Goal: Task Accomplishment & Management: Complete application form

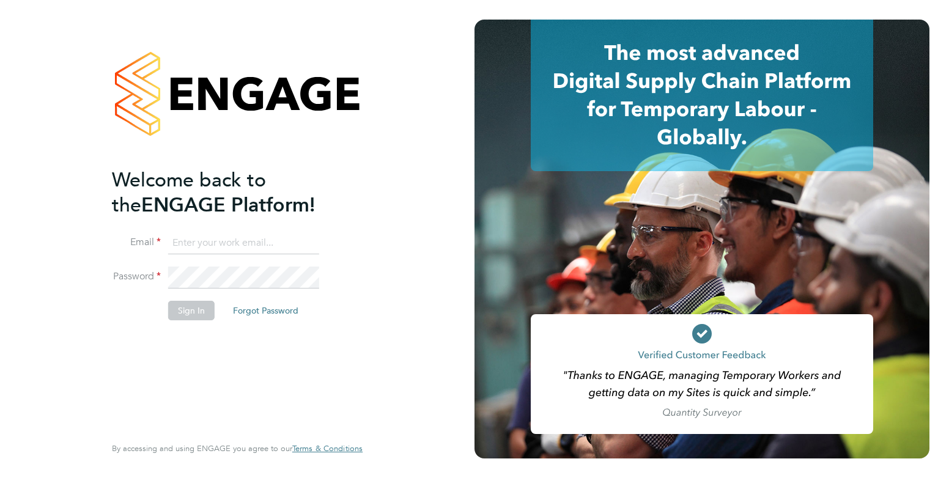
click at [262, 250] on input at bounding box center [243, 243] width 151 height 22
type input "elliewiggin@jjfox.com"
click at [76, 348] on div "Welcome back to the ENGAGE Platform! Email elliewiggin@jjfox.com Password Sign …" at bounding box center [237, 239] width 475 height 478
click at [150, 277] on li "Password" at bounding box center [231, 284] width 239 height 34
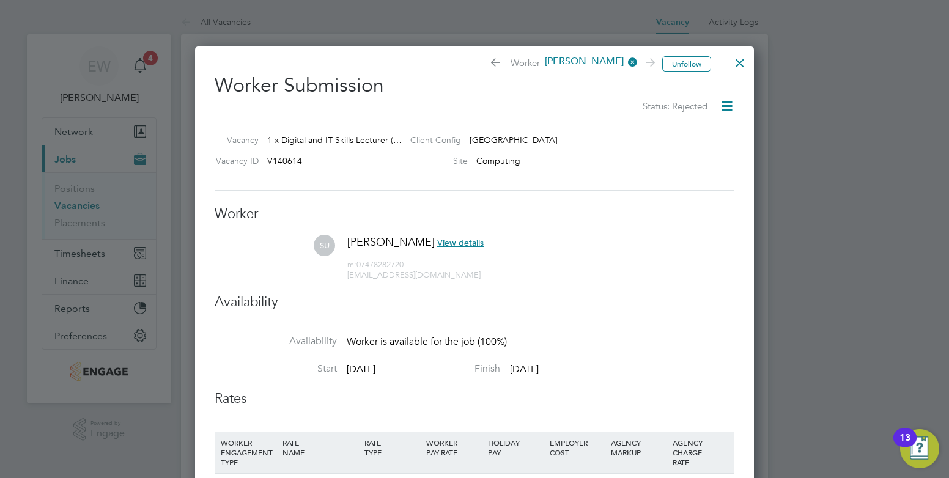
click at [742, 61] on div at bounding box center [740, 60] width 22 height 22
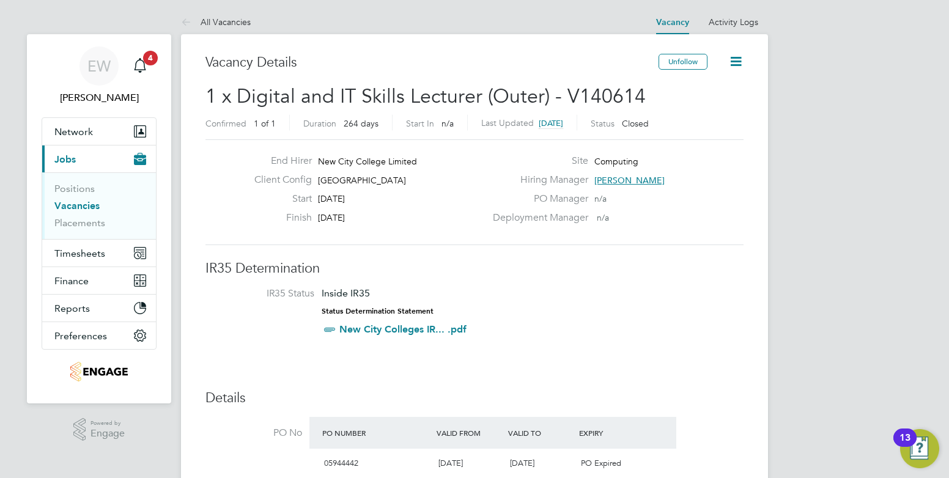
click at [79, 206] on link "Vacancies" at bounding box center [76, 206] width 45 height 12
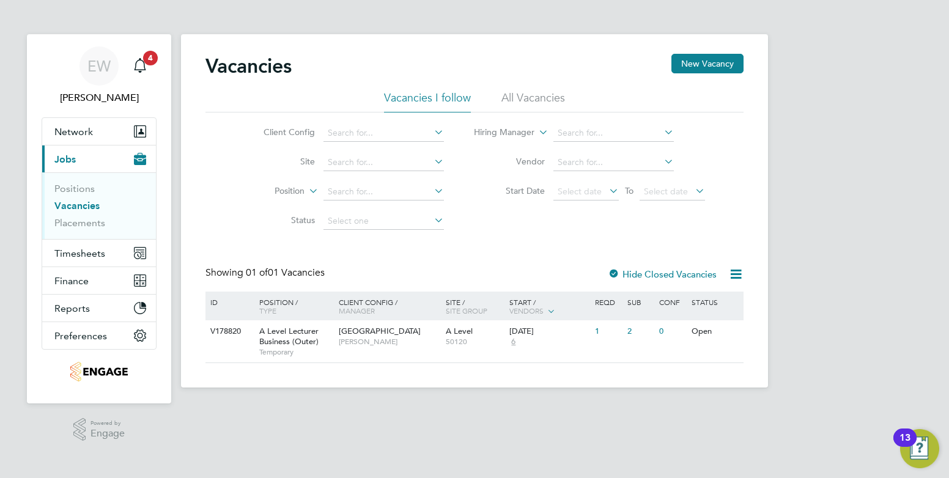
click at [538, 95] on li "All Vacancies" at bounding box center [533, 102] width 64 height 22
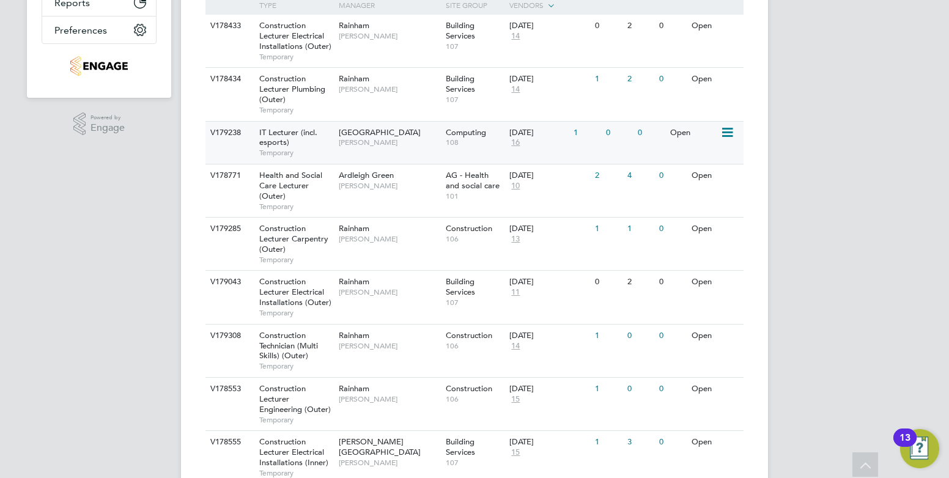
click at [320, 146] on div "IT Lecturer (incl. esports) Temporary" at bounding box center [293, 143] width 86 height 42
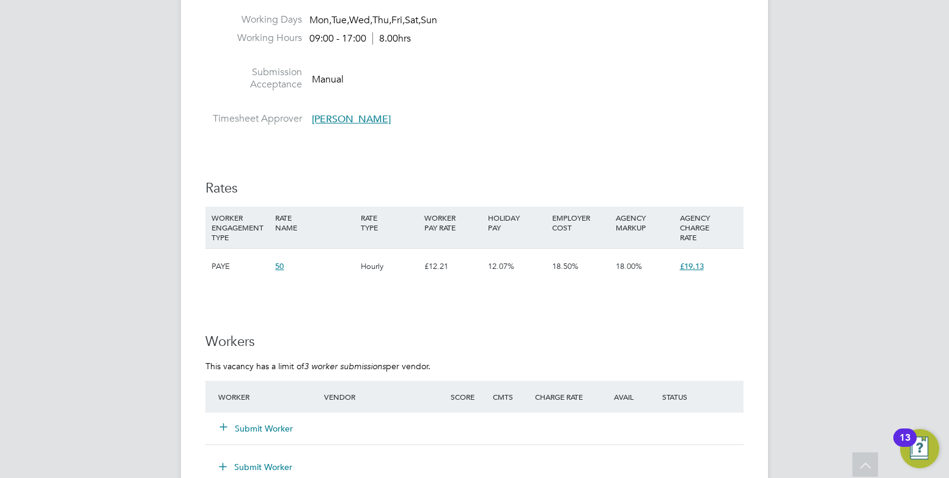
scroll to position [734, 0]
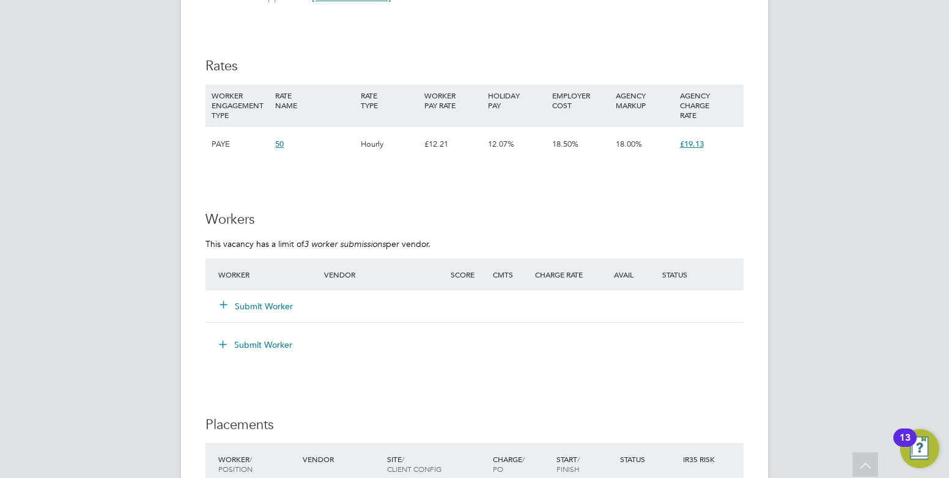
click at [269, 300] on button "Submit Worker" at bounding box center [256, 306] width 73 height 12
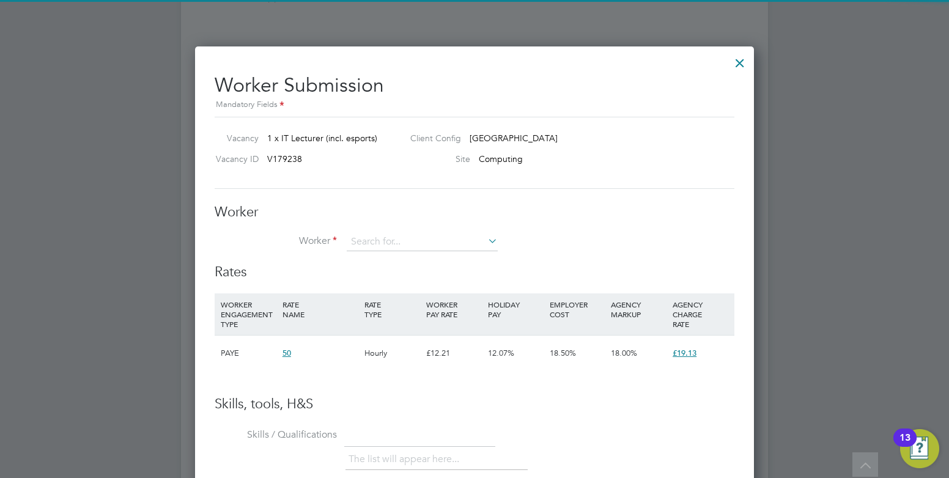
scroll to position [742, 560]
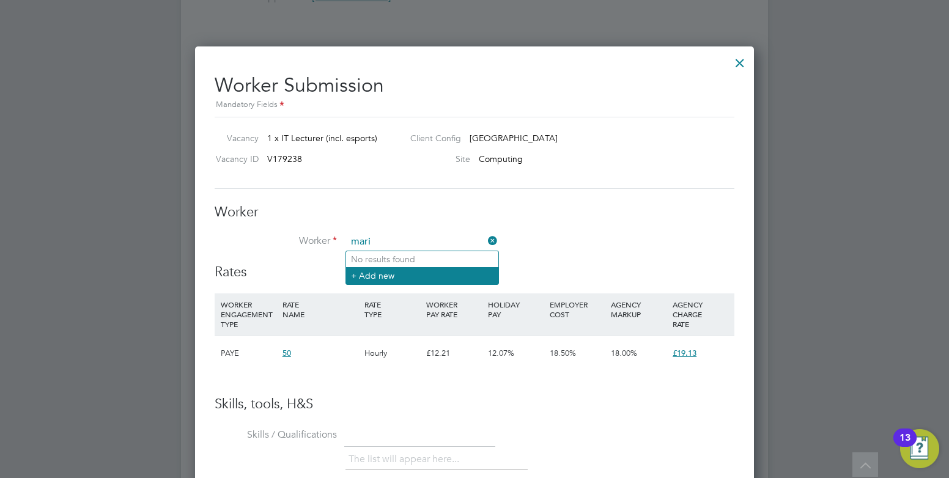
type input "mari"
click at [417, 275] on li "+ Add new" at bounding box center [422, 275] width 152 height 17
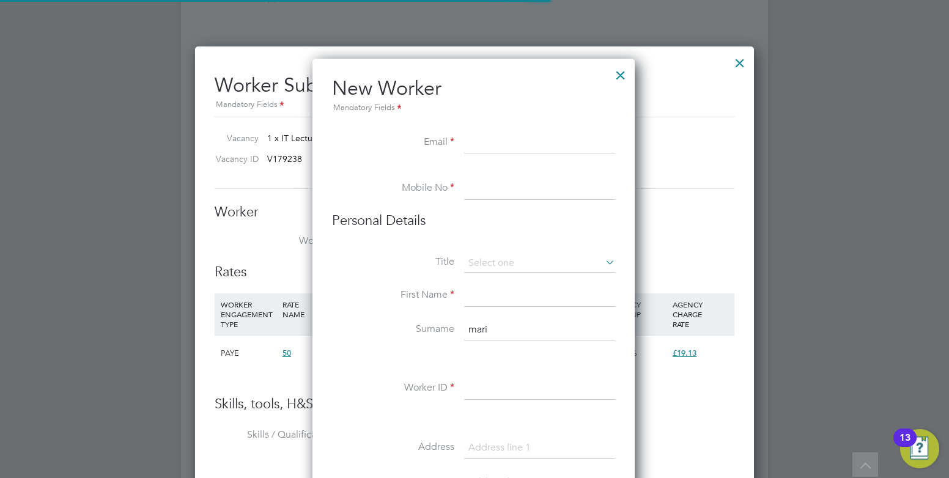
scroll to position [1041, 324]
paste input "mjcpena@gmail.com"
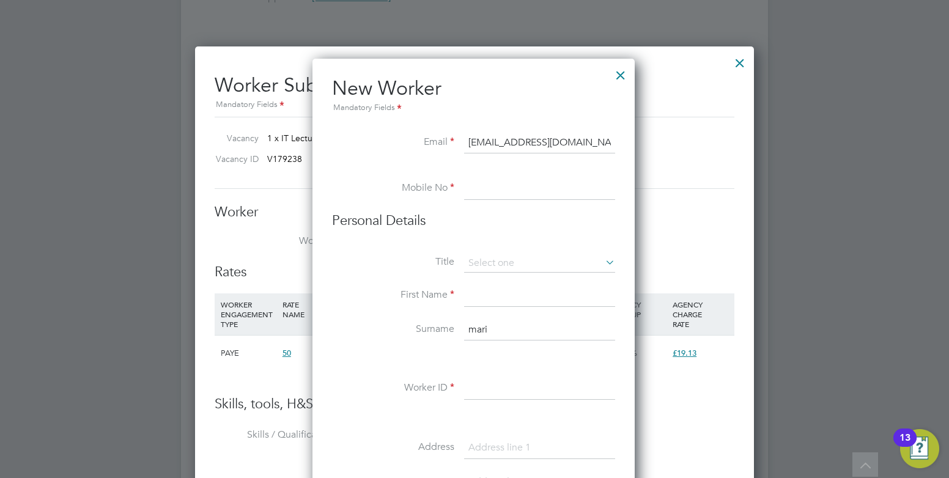
type input "mjcpena@gmail.com"
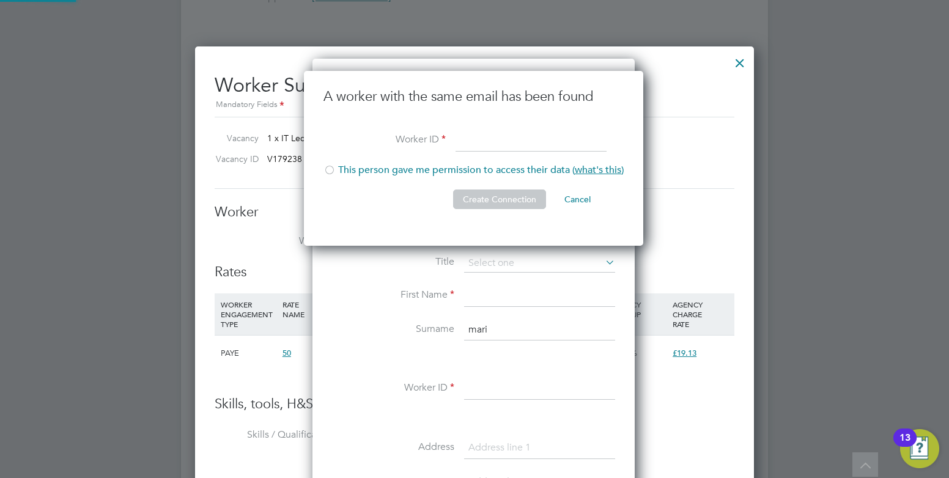
scroll to position [176, 341]
click at [481, 167] on li "This person gave me permission to access their data ( what's this )" at bounding box center [474, 176] width 300 height 25
click at [490, 140] on input at bounding box center [531, 141] width 151 height 22
click at [498, 138] on input "HQ00467362" at bounding box center [531, 141] width 151 height 22
type input "HQ00477362"
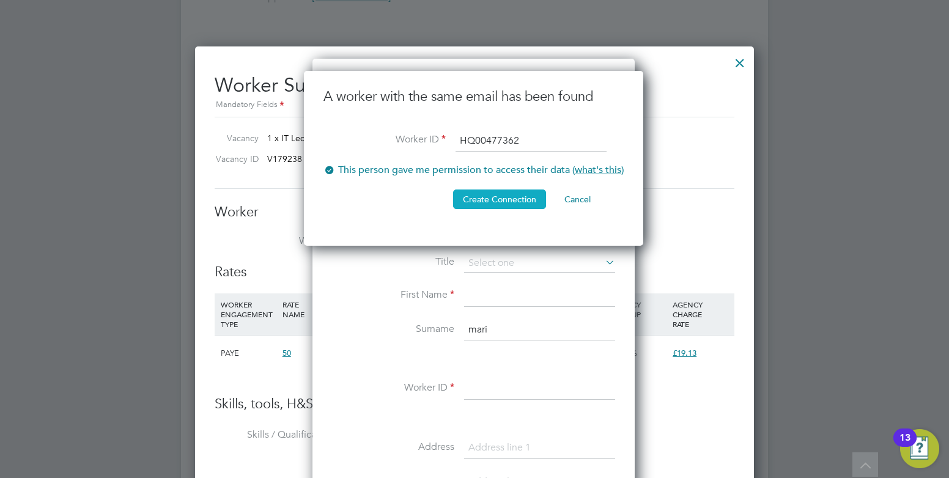
click at [507, 196] on button "Create Connection" at bounding box center [499, 200] width 93 height 20
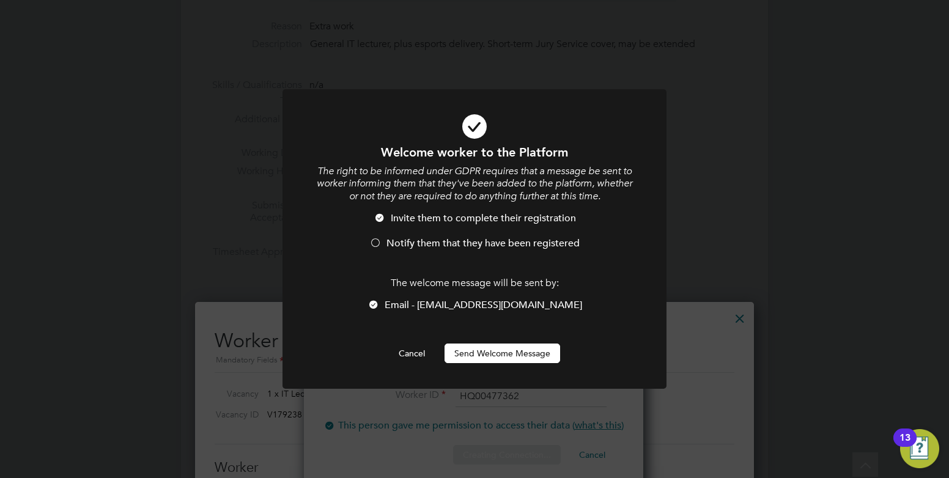
scroll to position [0, 0]
click at [390, 242] on span "Notify them that they have been registered" at bounding box center [483, 243] width 193 height 12
click at [445, 297] on div "The welcome message will be sent by: Email - mjcpena@gmail.com" at bounding box center [475, 300] width 318 height 47
click at [443, 306] on span "Email - mjcpena@gmail.com" at bounding box center [484, 305] width 198 height 12
click at [473, 360] on button "Send Welcome Message" at bounding box center [503, 354] width 116 height 20
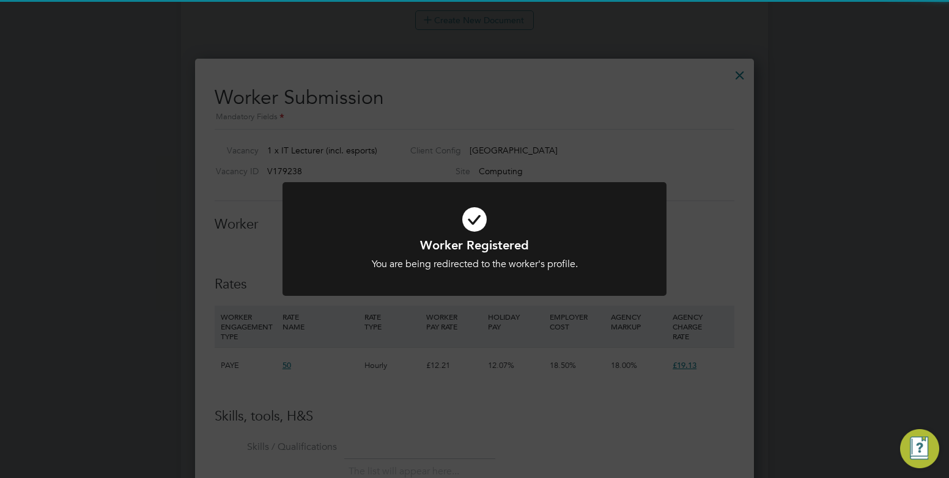
scroll to position [734, 0]
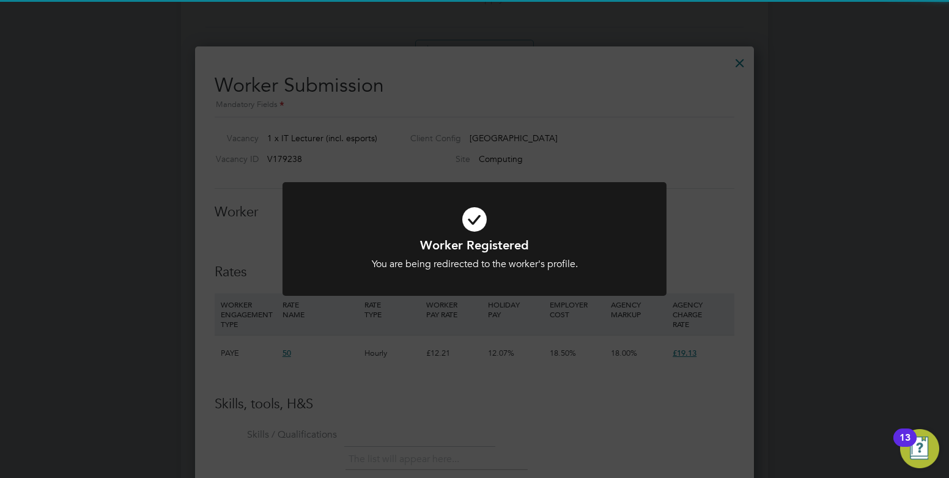
click at [471, 352] on div "Worker Registered You are being redirected to the worker's profile. Cancel Okay" at bounding box center [474, 239] width 949 height 478
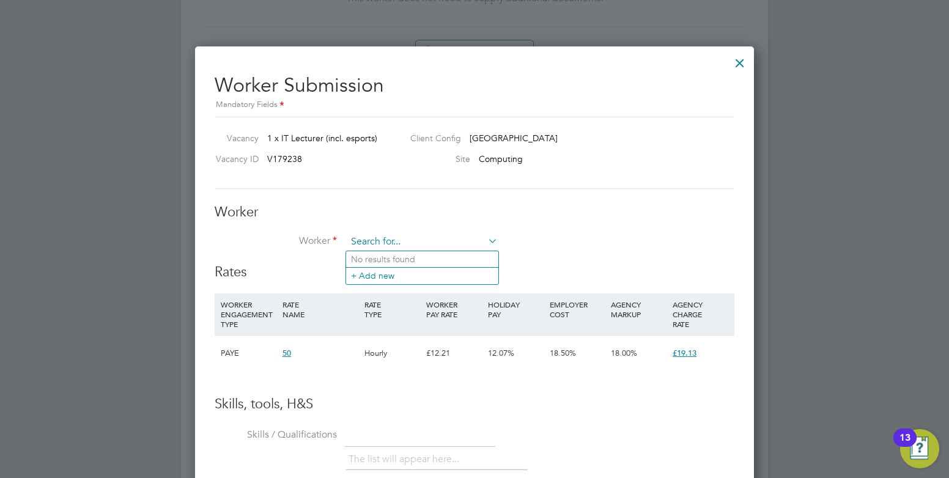
click at [371, 242] on input at bounding box center [422, 242] width 151 height 18
click at [401, 257] on li "Mari o Pena (HQ00477362)" at bounding box center [425, 259] width 158 height 17
type input "Mario Pena (HQ00477362)"
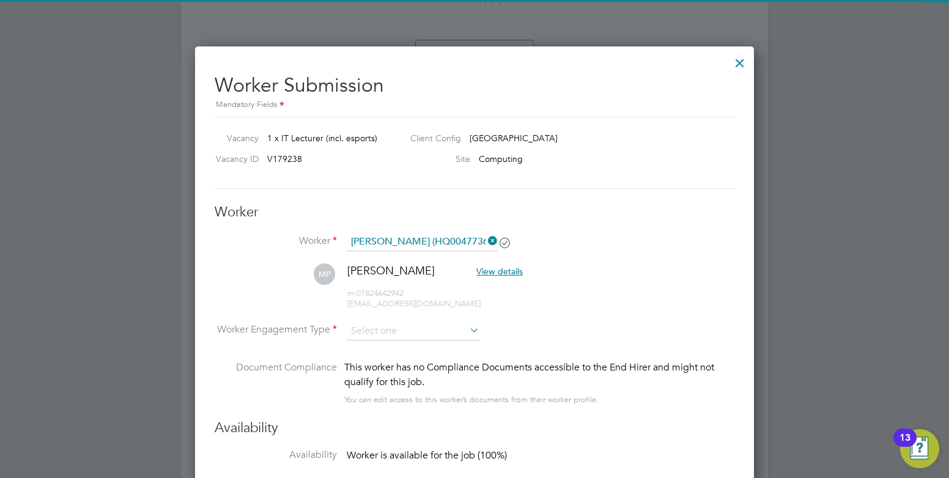
scroll to position [917, 0]
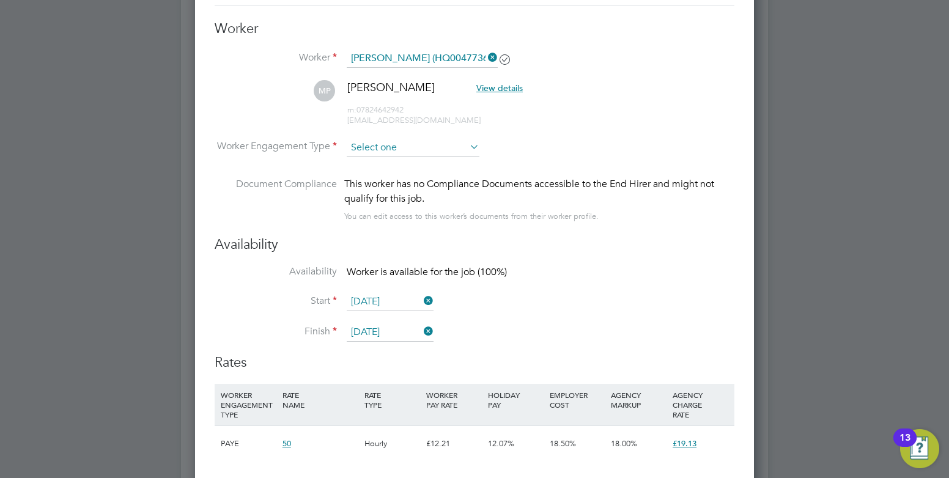
click at [401, 154] on input at bounding box center [413, 148] width 133 height 18
click at [393, 177] on li "PAYE" at bounding box center [413, 180] width 134 height 16
type input "PAYE"
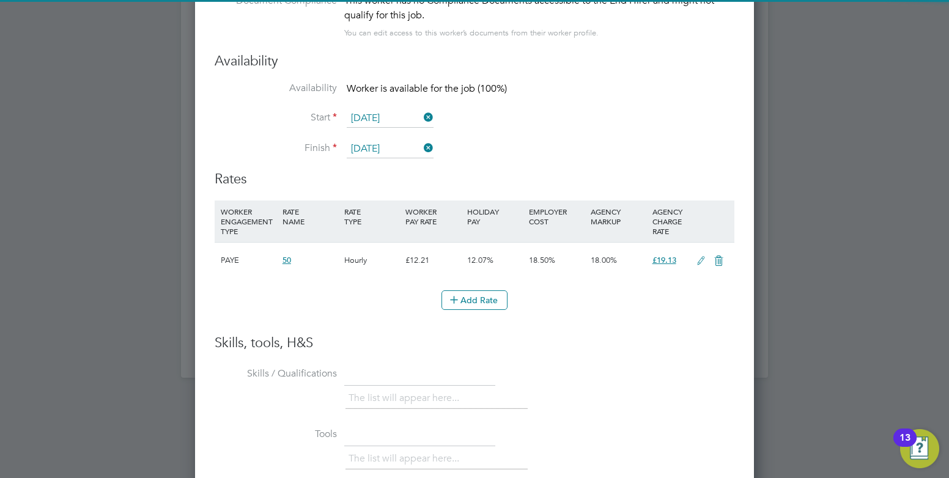
scroll to position [1162, 0]
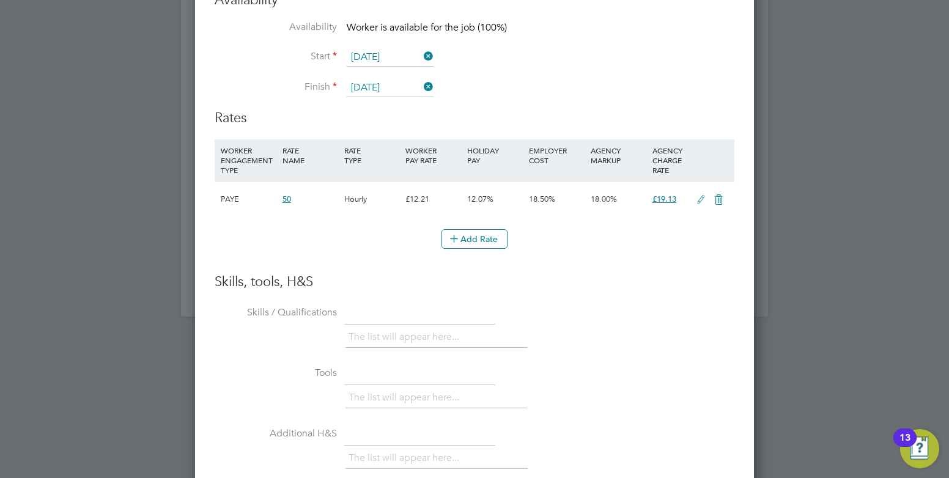
click at [697, 200] on icon at bounding box center [701, 200] width 15 height 10
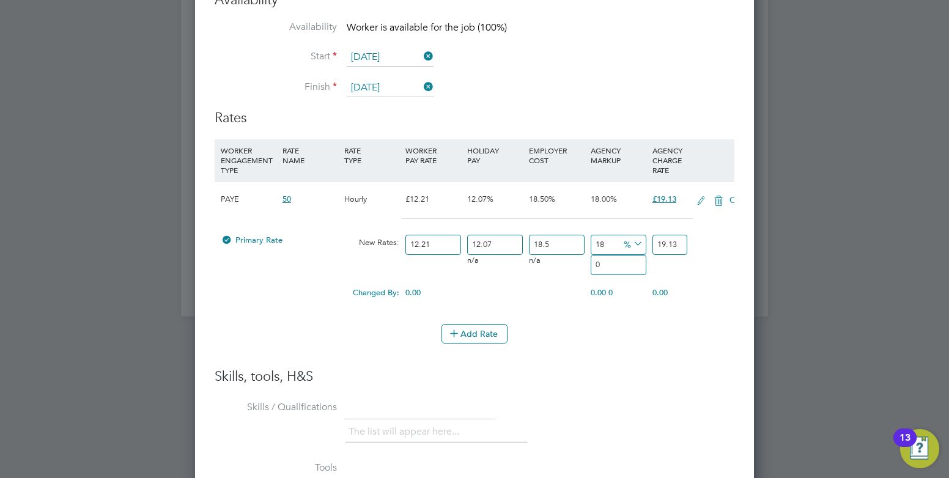
scroll to position [1123, 560]
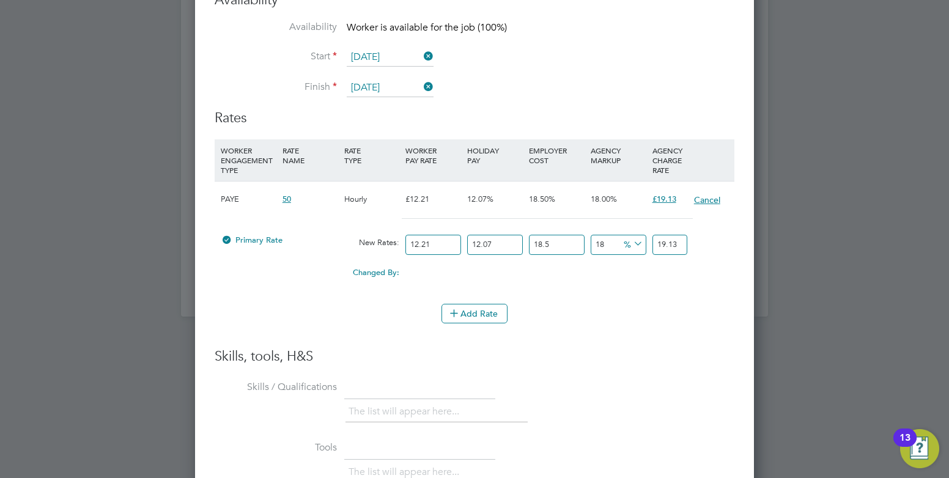
click at [706, 194] on button "Cancel" at bounding box center [708, 200] width 28 height 12
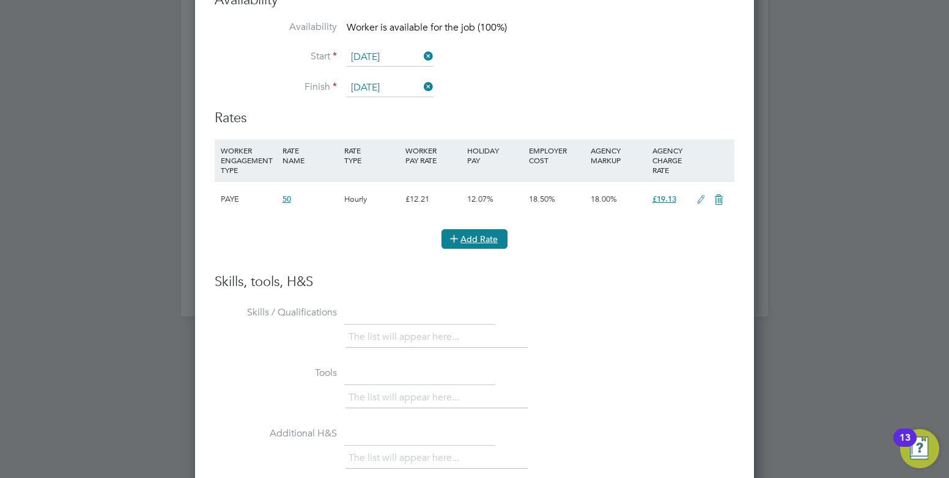
click at [469, 242] on button "Add Rate" at bounding box center [475, 239] width 66 height 20
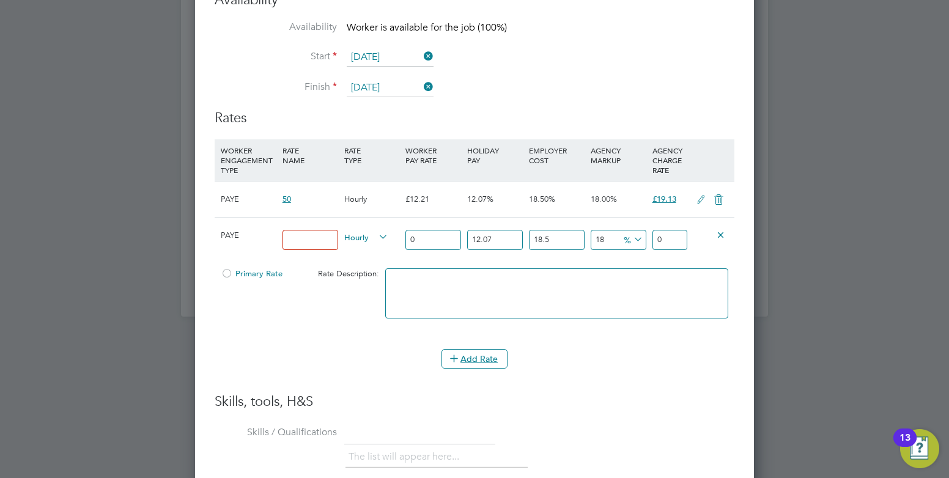
click at [298, 236] on input at bounding box center [311, 240] width 56 height 20
type input "Rate"
click at [426, 231] on input "0" at bounding box center [433, 240] width 56 height 20
click at [408, 235] on input "0" at bounding box center [433, 240] width 56 height 20
type input "3"
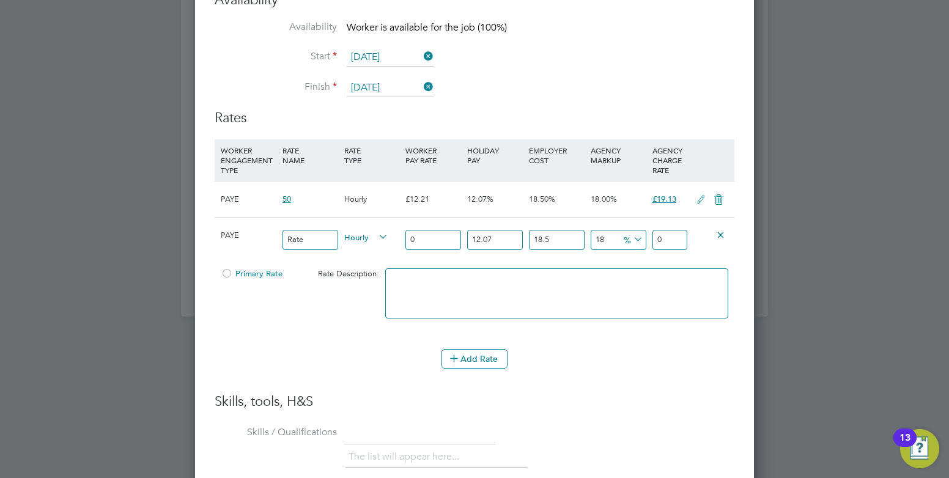
type input "4.70122443"
type input "38"
type input "59.54884278"
type input "38"
click at [620, 381] on li "WORKER ENGAGEMENT TYPE RATE NAME RATE TYPE WORKER PAY RATE HOLIDAY PAY EMPLOYER…" at bounding box center [475, 266] width 520 height 254
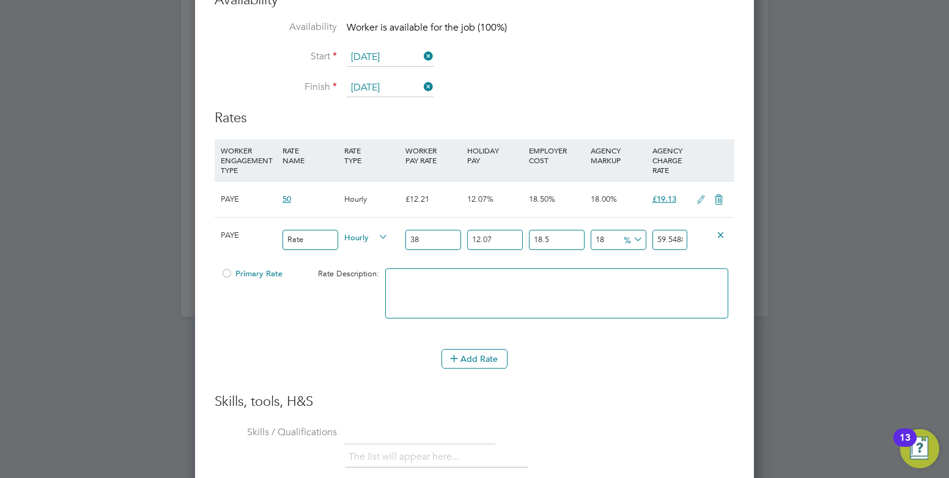
click at [408, 282] on textarea at bounding box center [556, 293] width 343 height 50
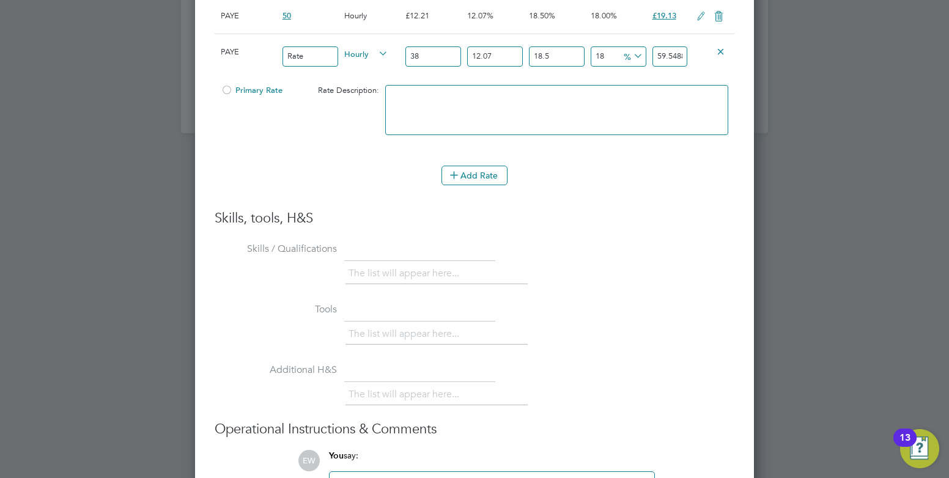
scroll to position [1468, 0]
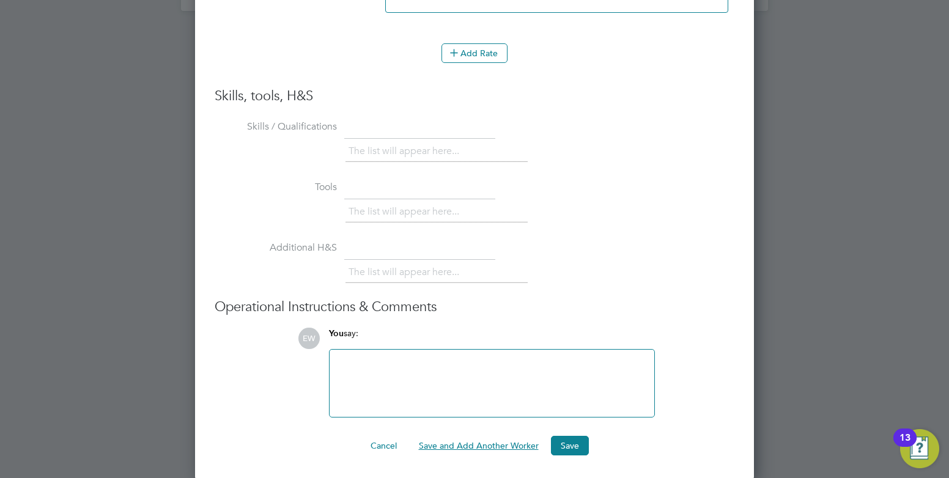
click at [506, 445] on button "Save and Add Another Worker" at bounding box center [478, 446] width 139 height 20
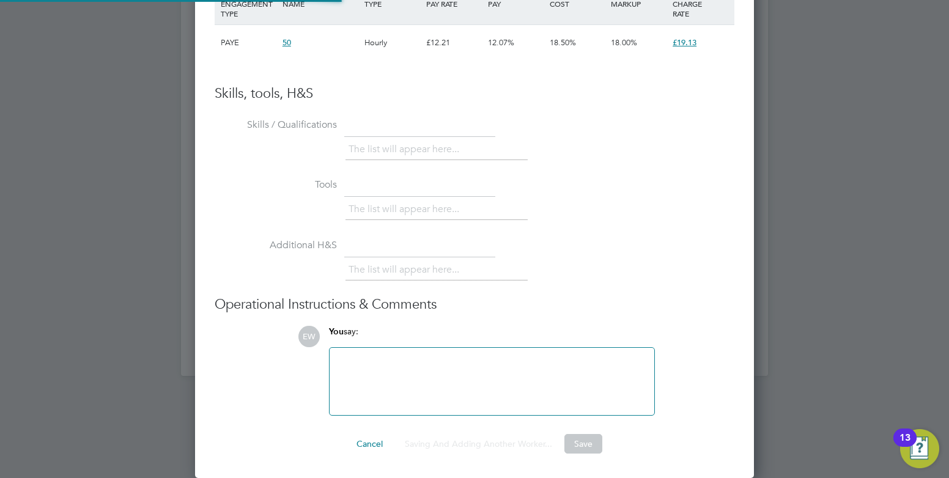
scroll to position [36, 83]
click at [464, 447] on button "Save and Add Another Worker" at bounding box center [478, 444] width 139 height 20
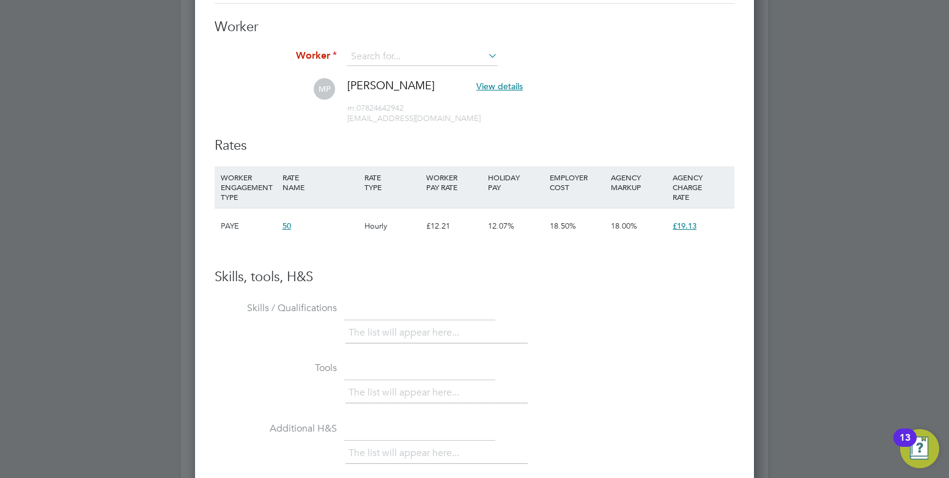
scroll to position [675, 0]
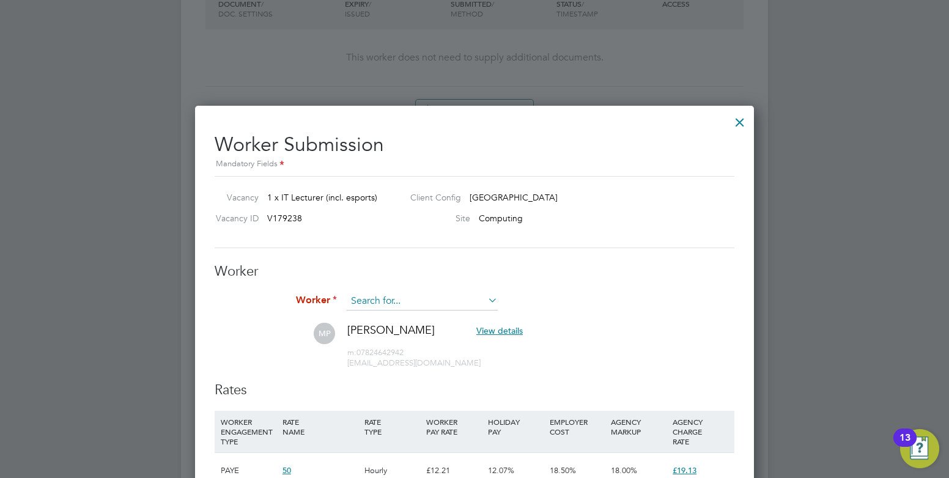
click at [396, 302] on input at bounding box center [422, 301] width 151 height 18
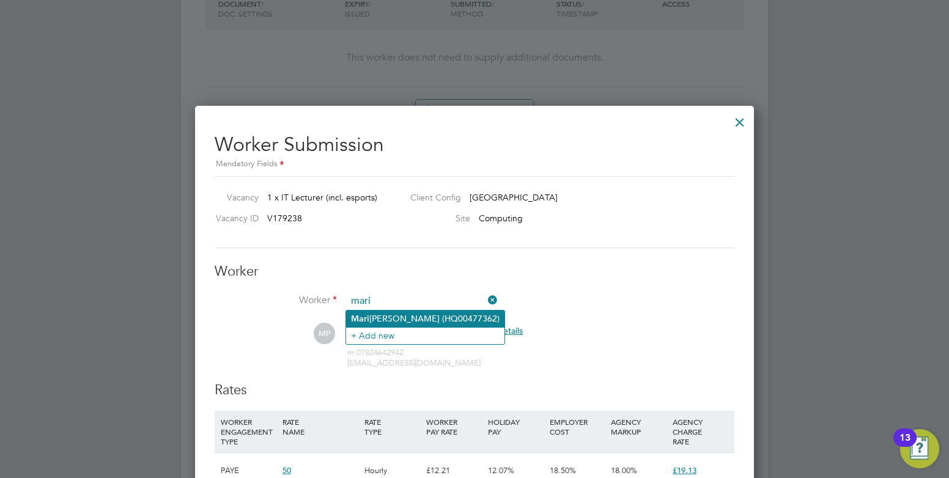
click at [396, 316] on li "Mari o Pena (HQ00477362)" at bounding box center [425, 319] width 158 height 17
type input "Mario Pena (HQ00477362)"
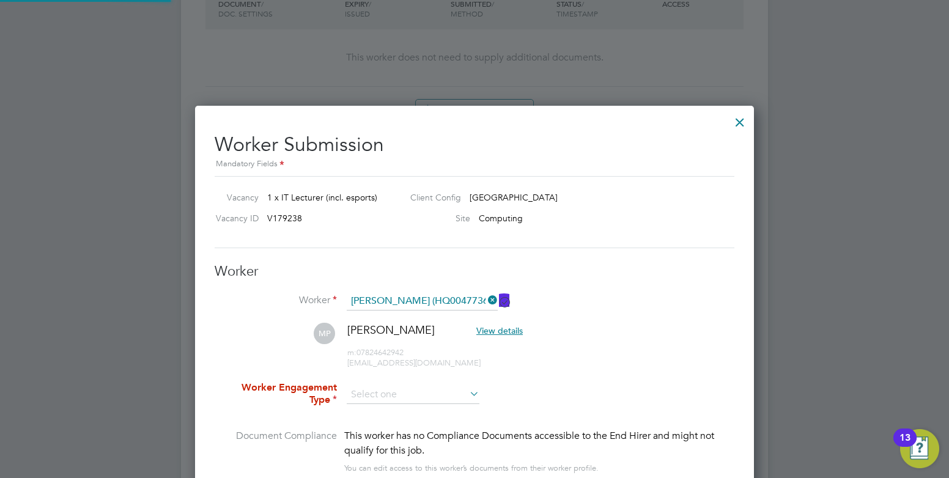
scroll to position [797, 0]
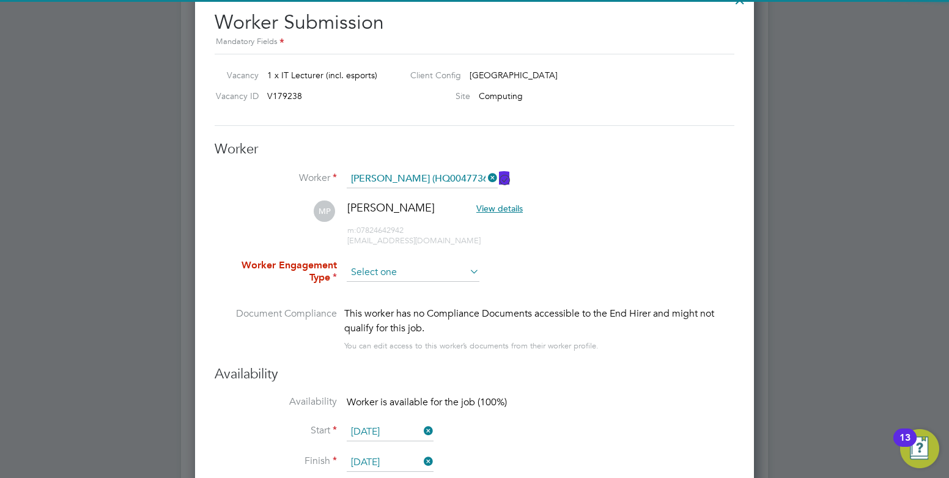
click at [401, 273] on input at bounding box center [413, 273] width 133 height 18
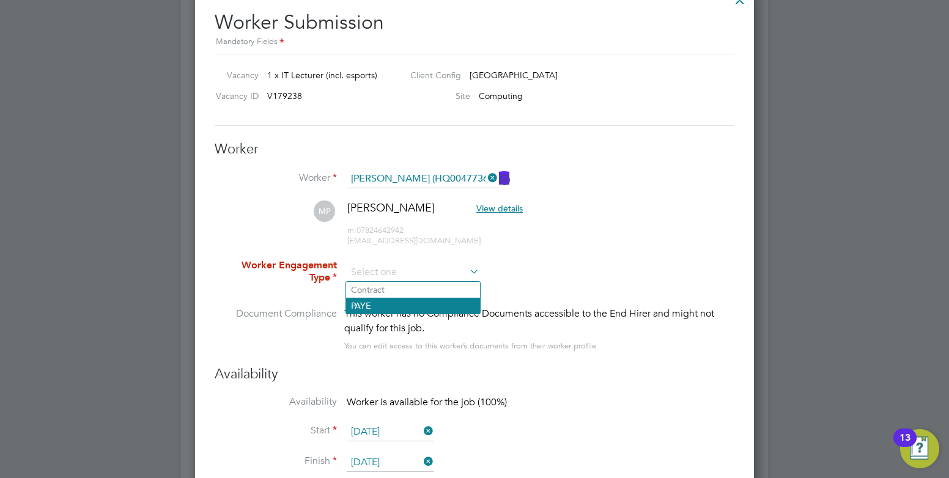
click at [391, 306] on li "PAYE" at bounding box center [413, 306] width 134 height 16
type input "PAYE"
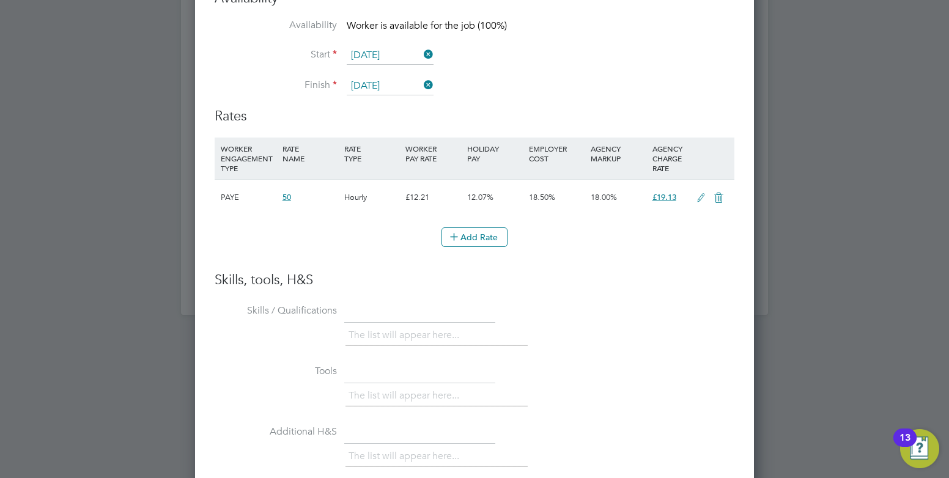
scroll to position [1350, 0]
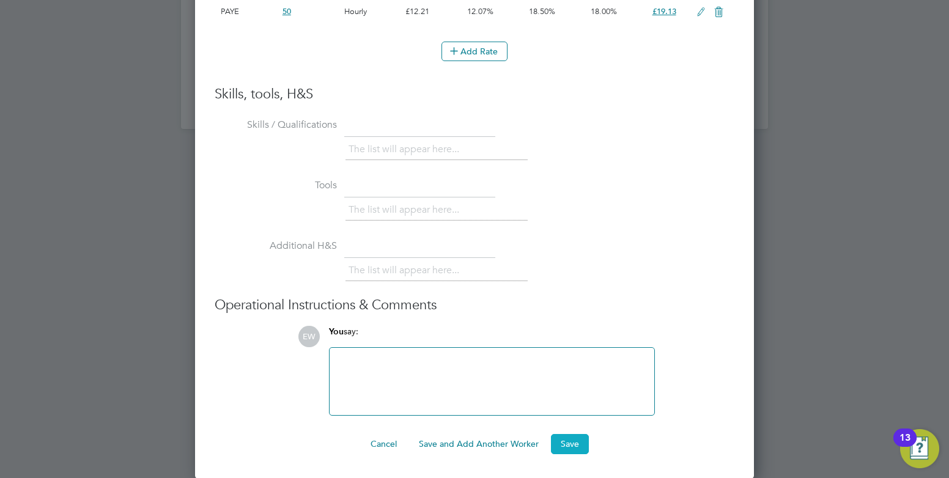
click at [571, 449] on button "Save" at bounding box center [570, 444] width 38 height 20
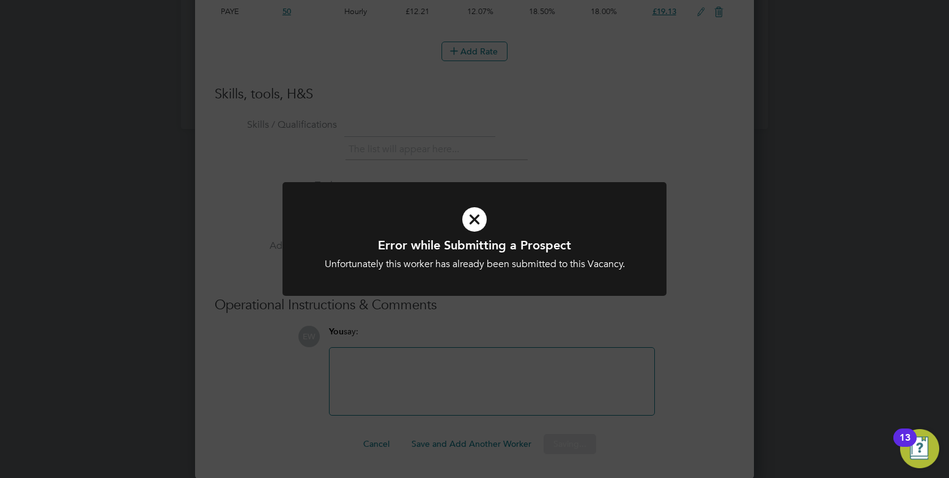
click at [523, 360] on div "Error while Submitting a Prospect Unfortunately this worker has already been su…" at bounding box center [474, 239] width 949 height 478
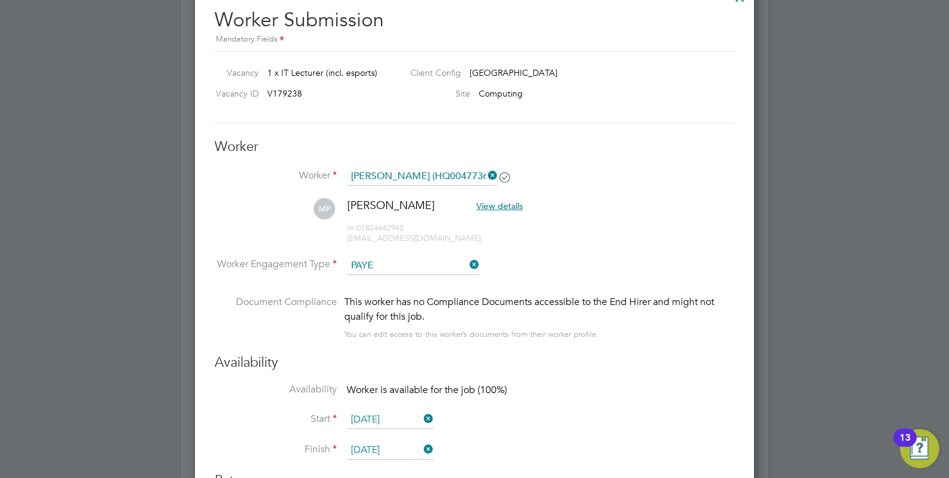
scroll to position [738, 0]
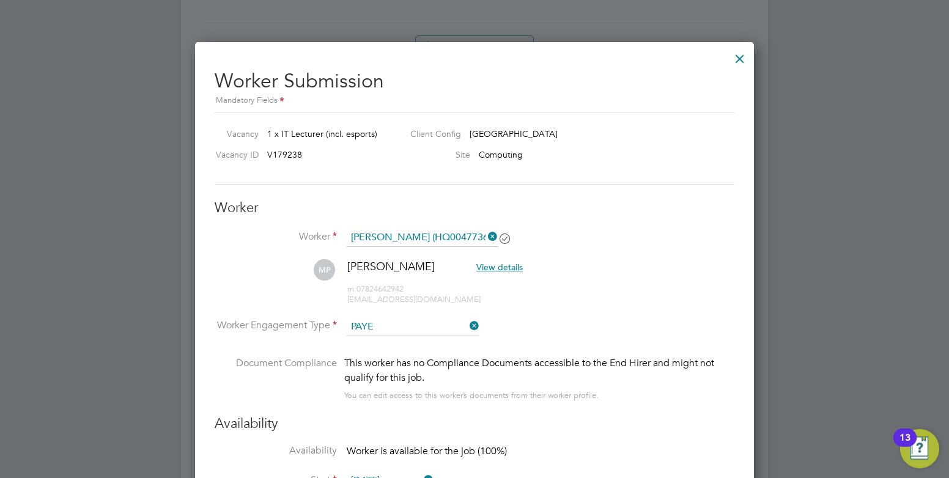
click at [732, 57] on div at bounding box center [740, 56] width 22 height 22
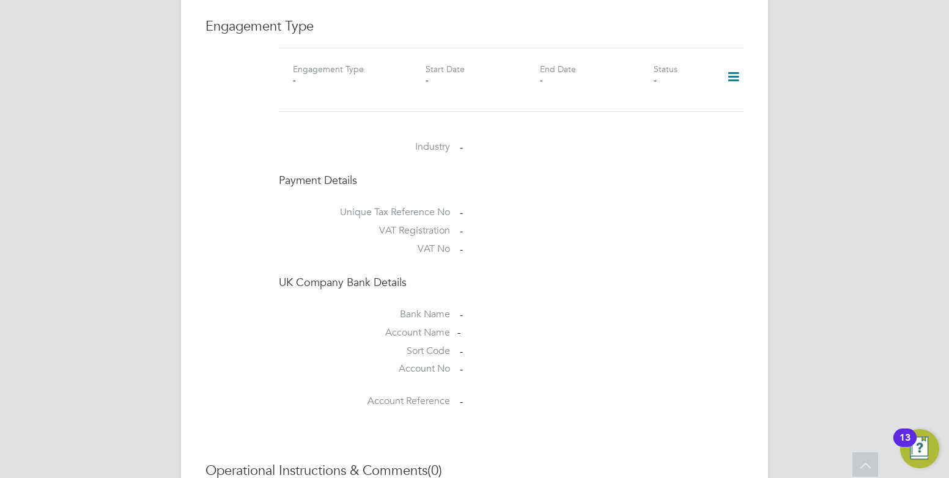
scroll to position [1008, 0]
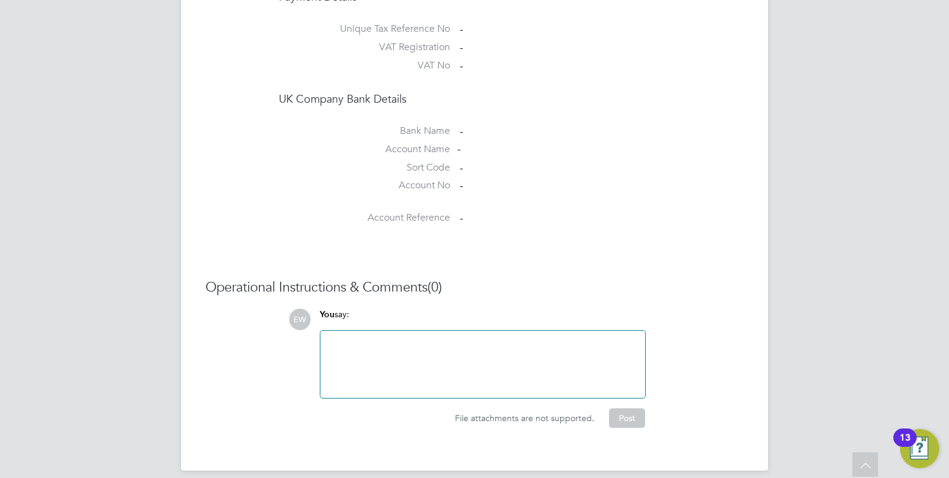
click at [481, 350] on div at bounding box center [483, 364] width 310 height 53
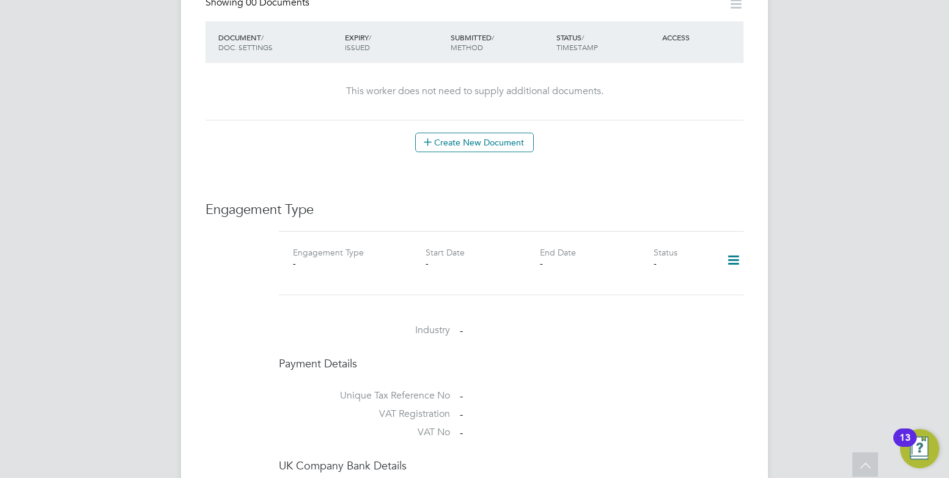
scroll to position [580, 0]
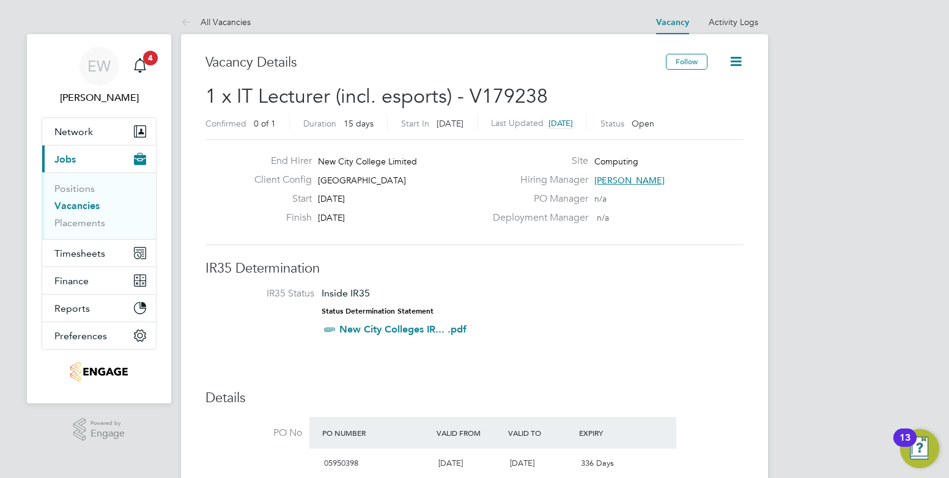
click at [94, 207] on link "Vacancies" at bounding box center [76, 206] width 45 height 12
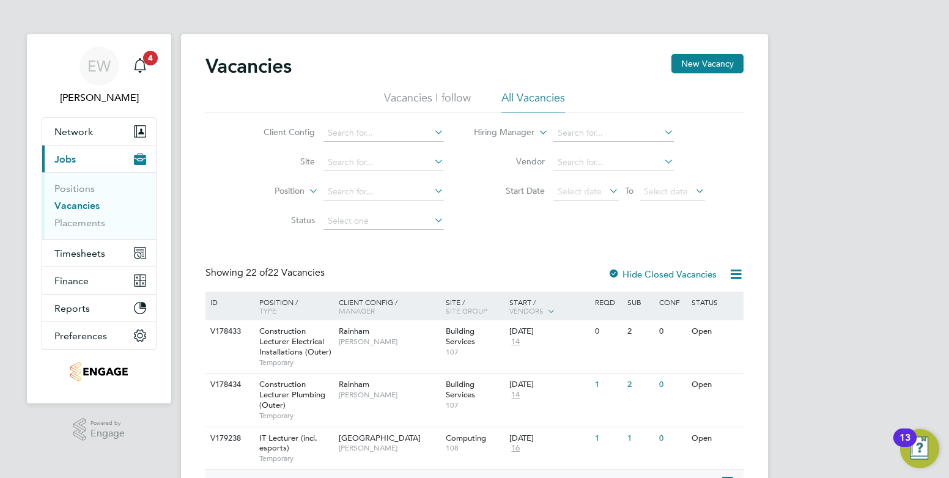
scroll to position [122, 0]
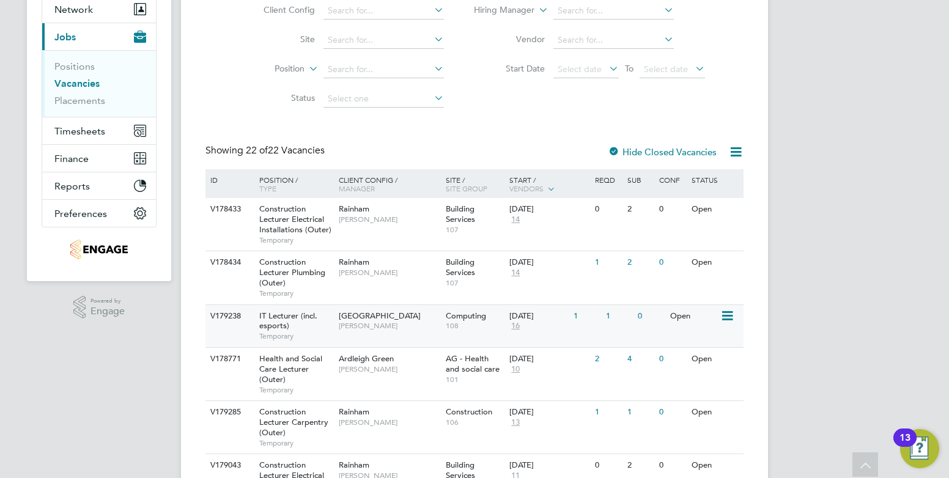
click at [357, 319] on span "[GEOGRAPHIC_DATA]" at bounding box center [380, 316] width 82 height 10
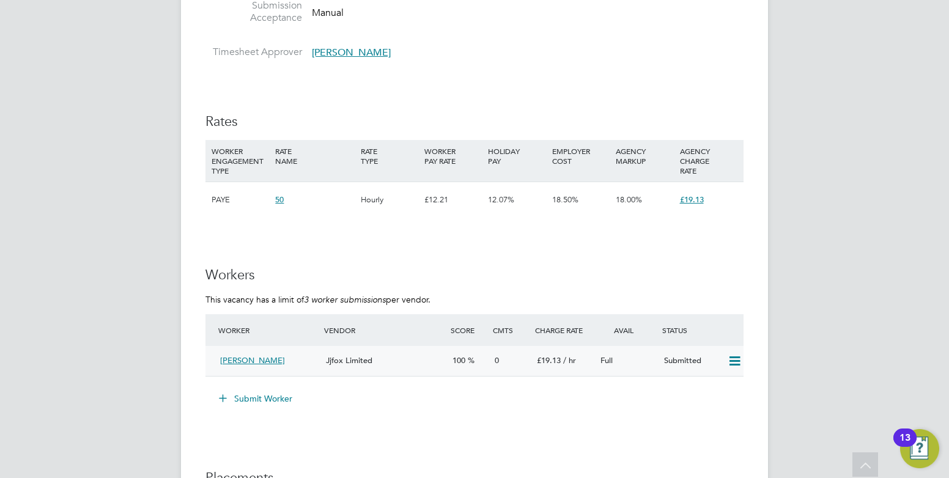
click at [362, 361] on span "Jjfox Limited" at bounding box center [349, 360] width 46 height 10
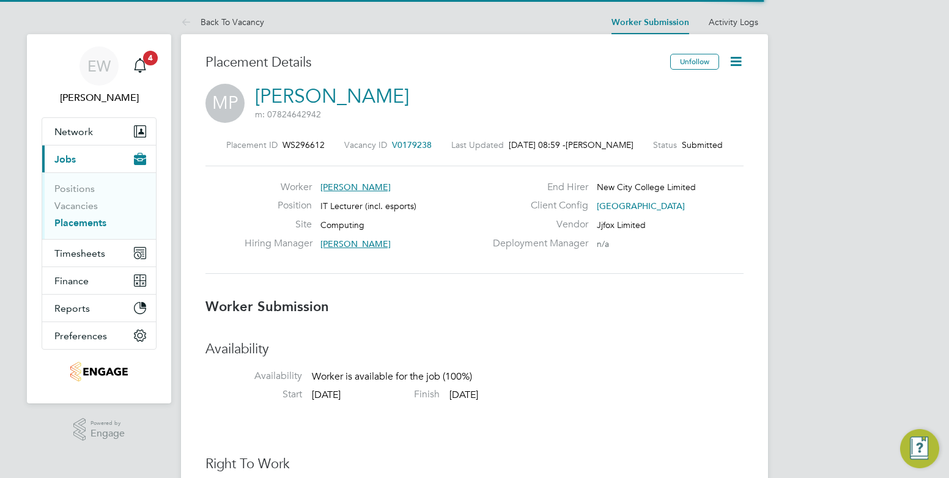
scroll to position [6, 6]
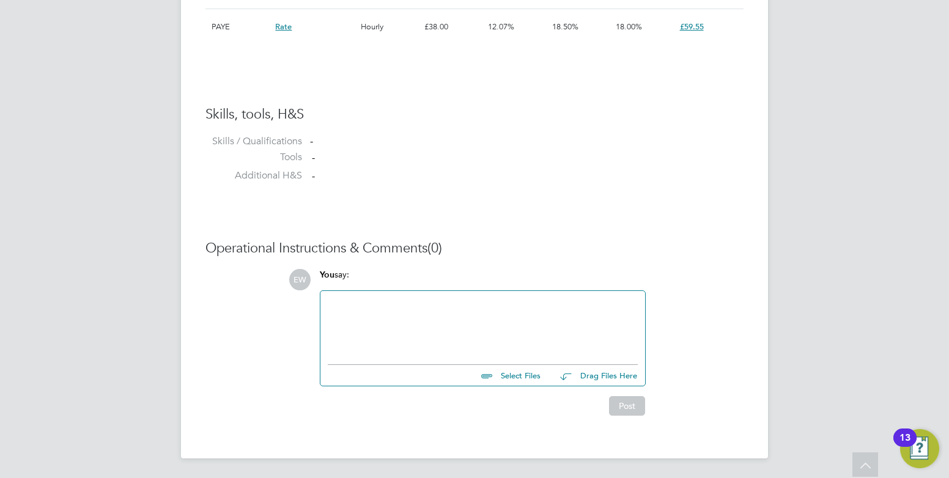
click at [527, 376] on input "file" at bounding box center [545, 373] width 183 height 17
click at [507, 369] on input "file" at bounding box center [545, 373] width 183 height 17
type input "C:\fakepath\CoelhoPena Mario HQ00477362.docx"
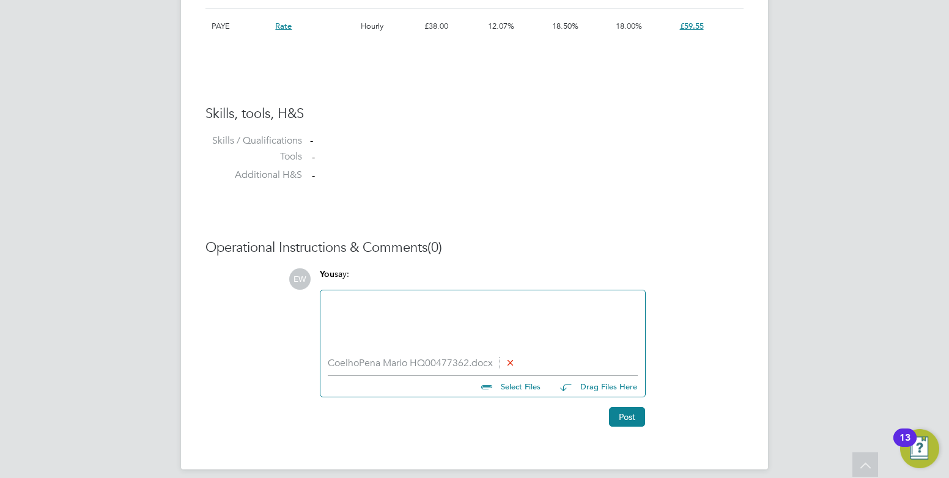
click at [498, 331] on div at bounding box center [483, 324] width 310 height 53
click at [622, 411] on button "Post" at bounding box center [627, 417] width 36 height 20
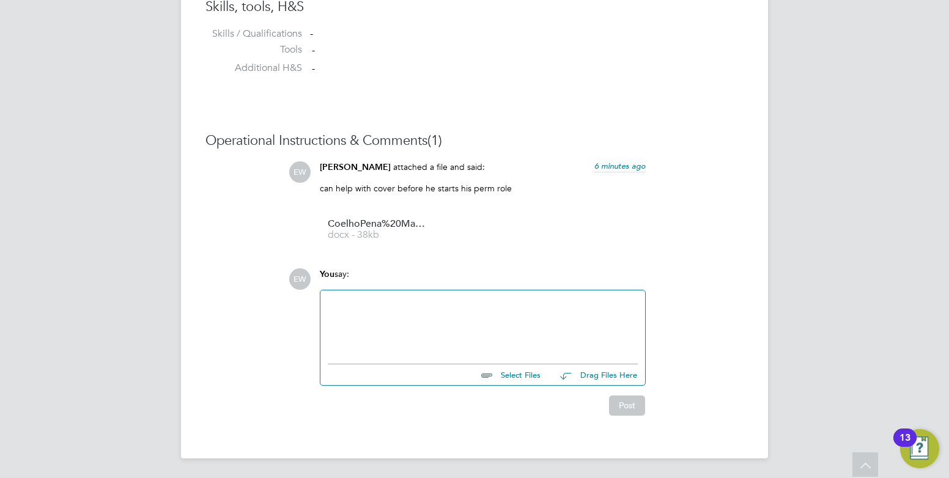
click at [399, 322] on div at bounding box center [483, 324] width 310 height 53
click at [640, 407] on button "Post" at bounding box center [627, 406] width 36 height 20
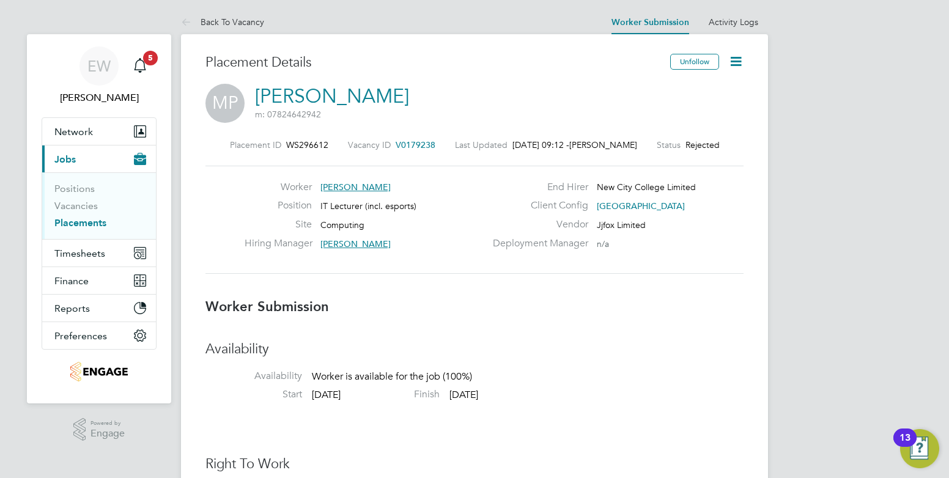
click at [417, 142] on span "V0179238" at bounding box center [416, 144] width 40 height 11
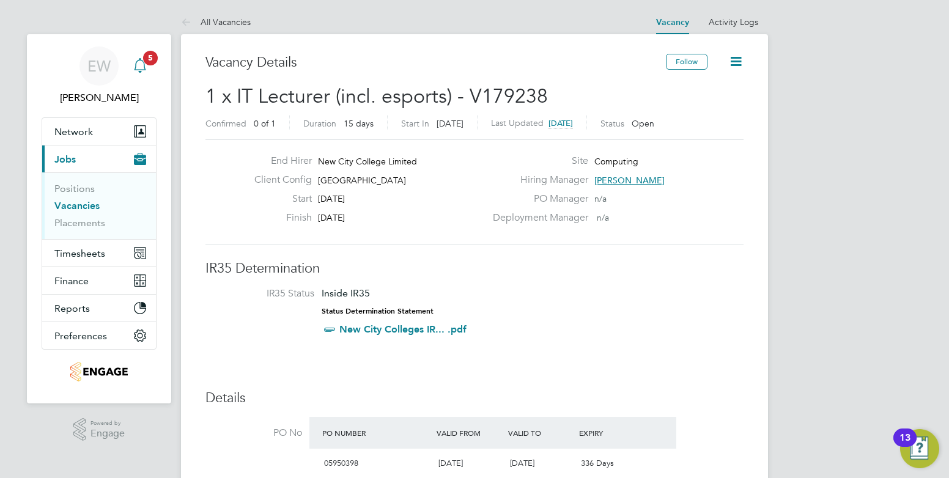
click at [142, 62] on icon "Main navigation" at bounding box center [140, 65] width 15 height 15
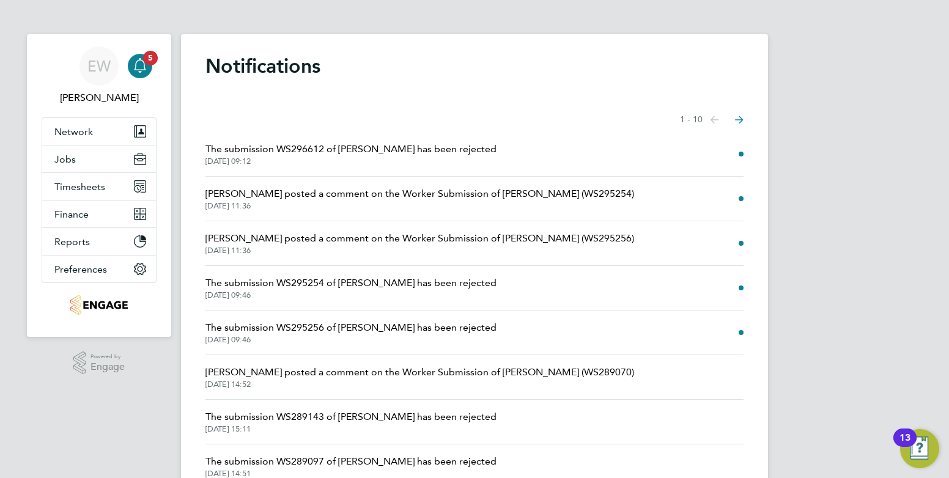
drag, startPoint x: 276, startPoint y: 146, endPoint x: 276, endPoint y: 153, distance: 7.3
click at [276, 146] on span "The submission WS296612 of Mario Pena has been rejected" at bounding box center [350, 149] width 291 height 15
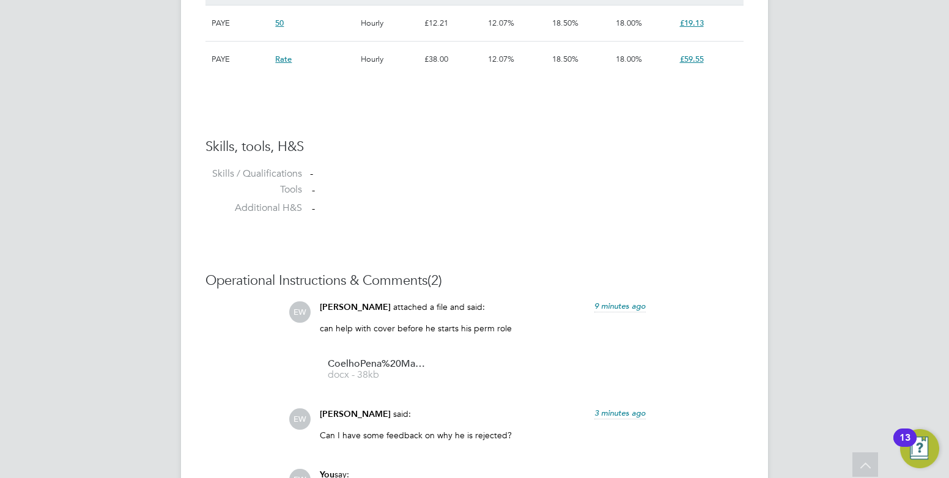
scroll to position [1118, 0]
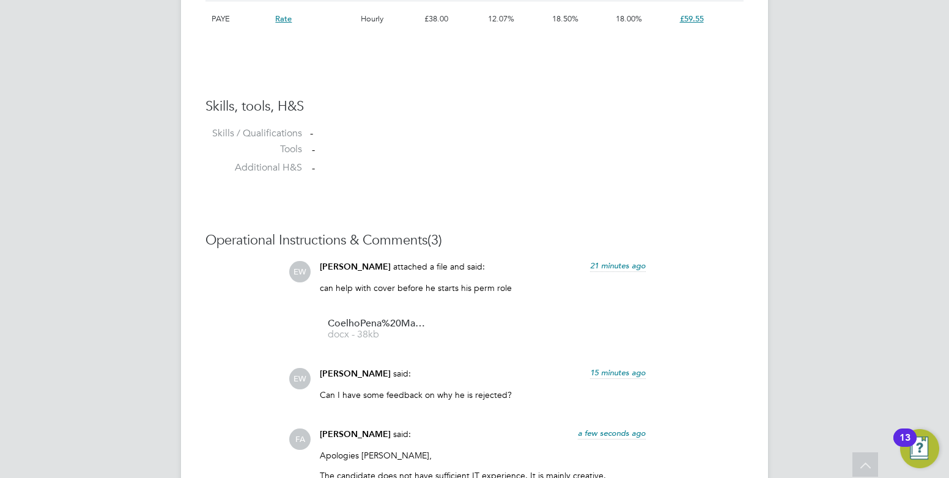
scroll to position [1239, 0]
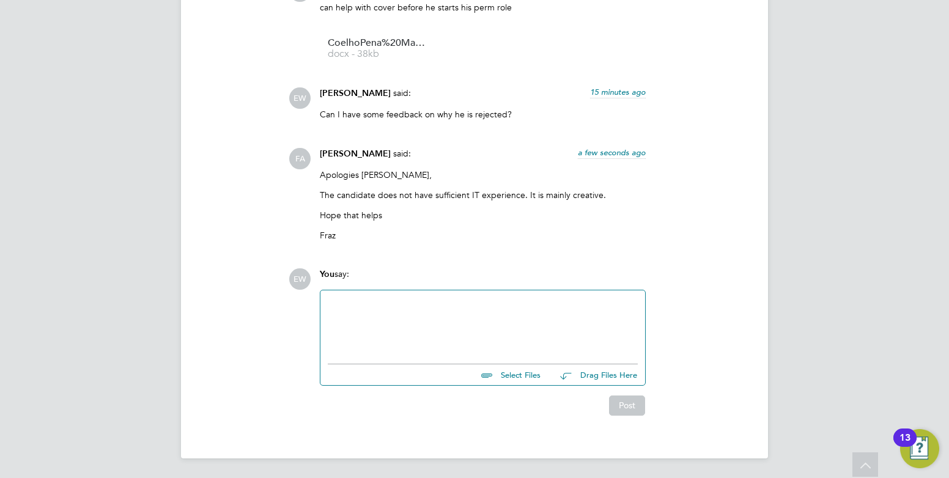
click at [450, 318] on div at bounding box center [483, 324] width 310 height 53
click at [623, 404] on button "Post" at bounding box center [627, 406] width 36 height 20
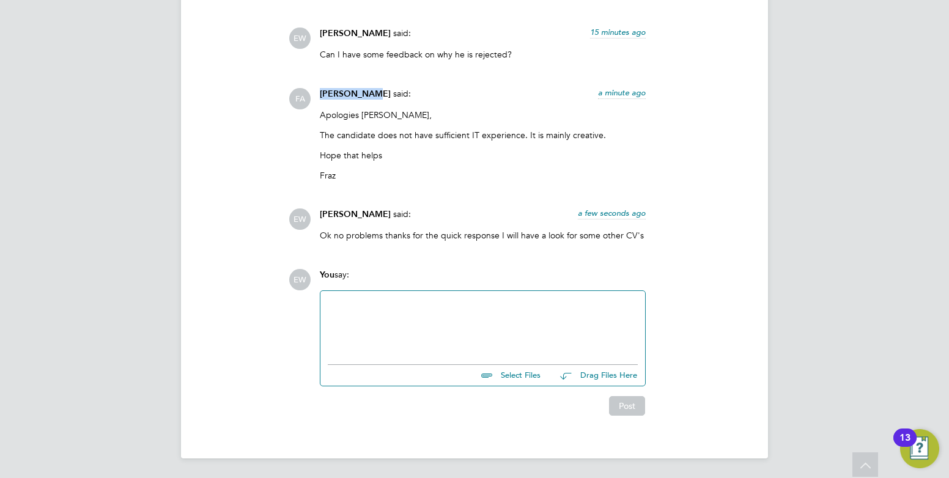
drag, startPoint x: 366, startPoint y: 94, endPoint x: 319, endPoint y: 92, distance: 46.5
click at [319, 92] on div "[PERSON_NAME] said: a minute ago Apologies [PERSON_NAME], The candidate does no…" at bounding box center [483, 139] width 338 height 103
copy span "[PERSON_NAME]"
click at [215, 70] on div "Operational Instructions & Comments (4) EW [PERSON_NAME] attached a file and sa…" at bounding box center [474, 153] width 538 height 525
